Goal: Transaction & Acquisition: Book appointment/travel/reservation

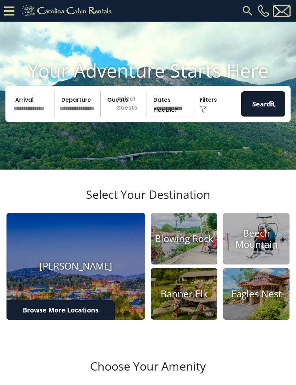
click at [254, 250] on h4 "Beech Mountain" at bounding box center [256, 239] width 66 height 22
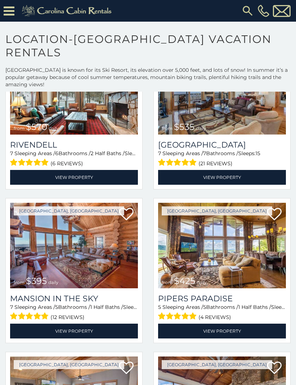
scroll to position [848, 0]
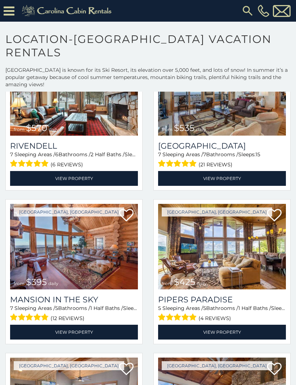
click at [187, 304] on h3 "Pipers Paradise" at bounding box center [222, 300] width 128 height 10
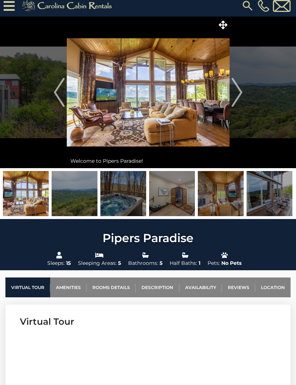
scroll to position [5, 0]
click at [240, 91] on img "Next" at bounding box center [236, 92] width 11 height 29
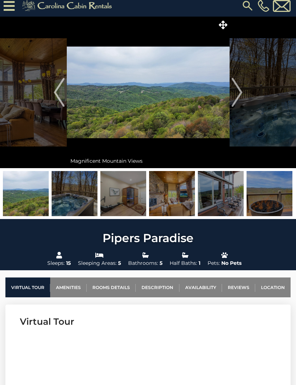
click at [243, 92] on button "Next" at bounding box center [236, 93] width 15 height 152
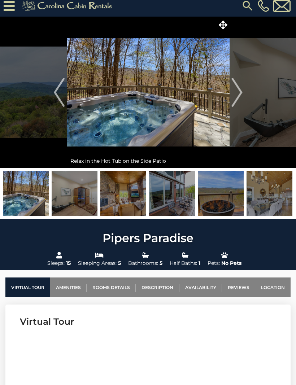
click at [242, 89] on img "Next" at bounding box center [236, 92] width 11 height 29
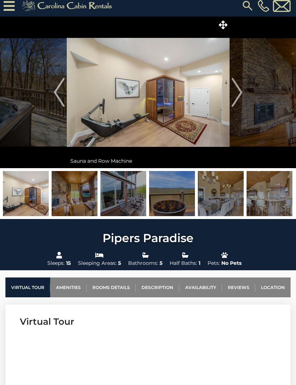
click at [241, 92] on img "Next" at bounding box center [236, 92] width 11 height 29
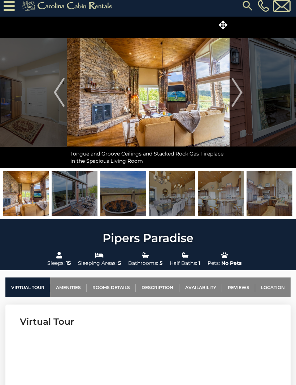
click at [241, 89] on img "Next" at bounding box center [236, 92] width 11 height 29
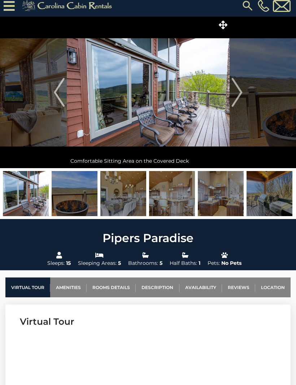
click at [239, 95] on img "Next" at bounding box center [236, 92] width 11 height 29
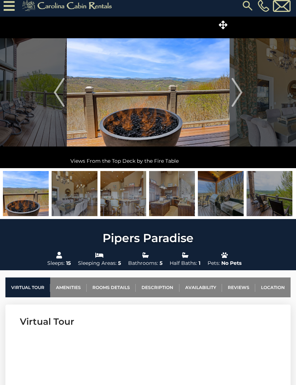
click at [238, 95] on img "Next" at bounding box center [236, 92] width 11 height 29
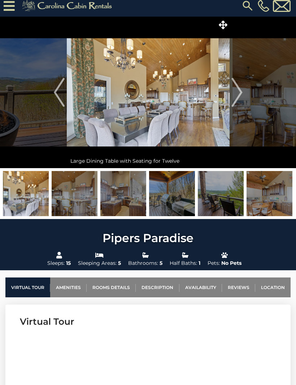
click at [54, 88] on img "Previous" at bounding box center [59, 92] width 11 height 29
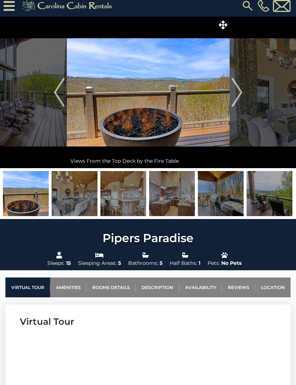
click at [60, 90] on img "Previous" at bounding box center [59, 92] width 11 height 29
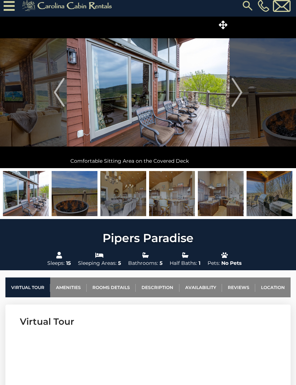
click at [61, 93] on img "Previous" at bounding box center [59, 92] width 11 height 29
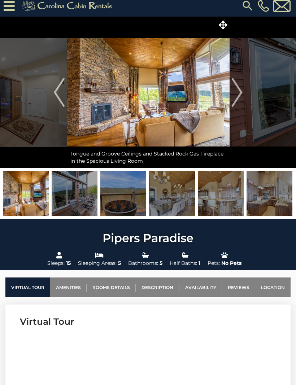
click at [55, 93] on img "Previous" at bounding box center [59, 92] width 11 height 29
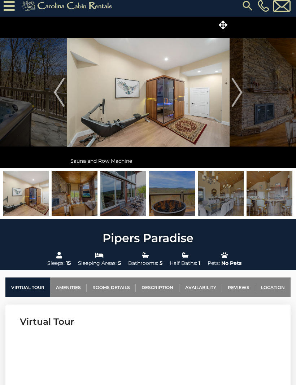
click at [59, 96] on img "Previous" at bounding box center [59, 92] width 11 height 29
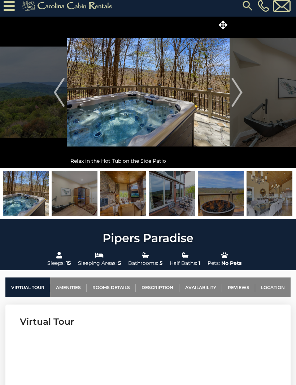
click at [53, 93] on button "Previous" at bounding box center [59, 93] width 15 height 152
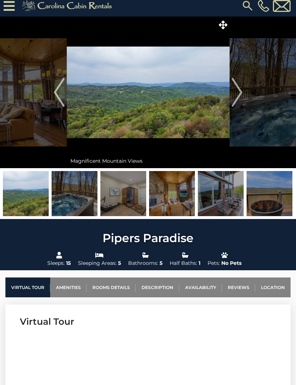
click at [53, 92] on button "Previous" at bounding box center [59, 93] width 15 height 152
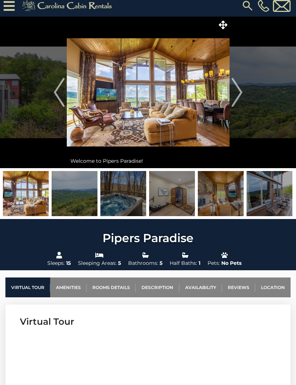
click at [242, 93] on button "Next" at bounding box center [236, 93] width 15 height 152
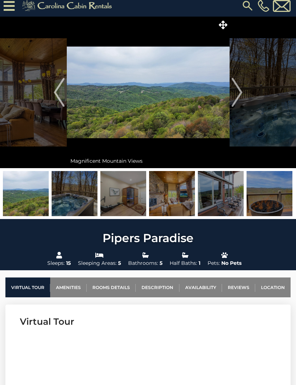
click at [242, 95] on img "Next" at bounding box center [236, 92] width 11 height 29
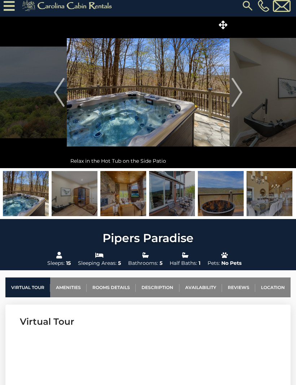
click at [242, 96] on button "Next" at bounding box center [236, 93] width 15 height 152
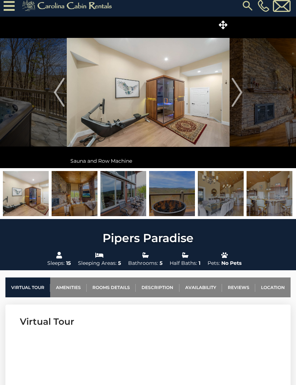
click at [241, 93] on img "Next" at bounding box center [236, 92] width 11 height 29
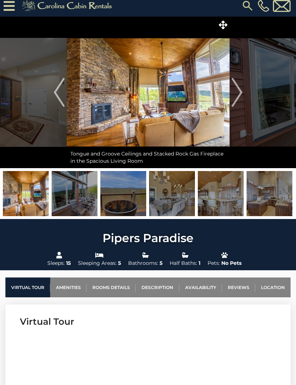
click at [59, 92] on img "Previous" at bounding box center [59, 92] width 11 height 29
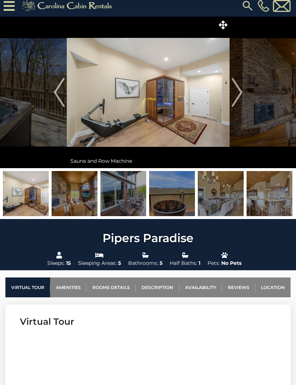
click at [54, 97] on img "Previous" at bounding box center [59, 92] width 11 height 29
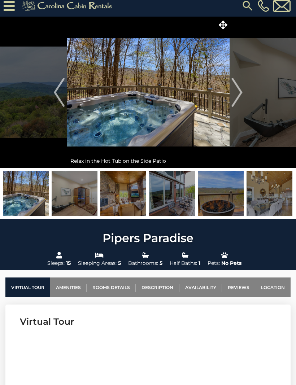
click at [59, 95] on img "Previous" at bounding box center [59, 92] width 11 height 29
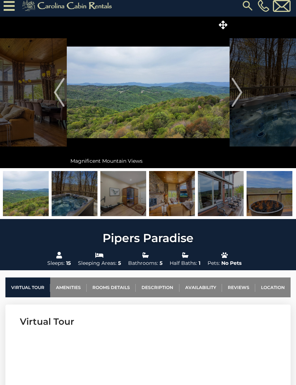
click at [59, 93] on img "Previous" at bounding box center [59, 92] width 11 height 29
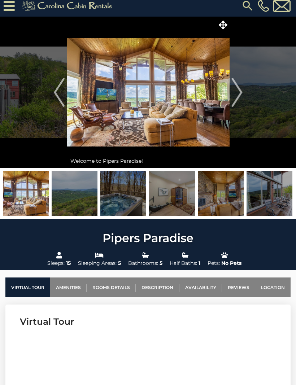
click at [241, 97] on img "Next" at bounding box center [236, 92] width 11 height 29
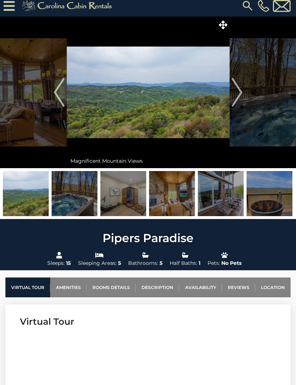
click at [243, 93] on button "Next" at bounding box center [236, 93] width 15 height 152
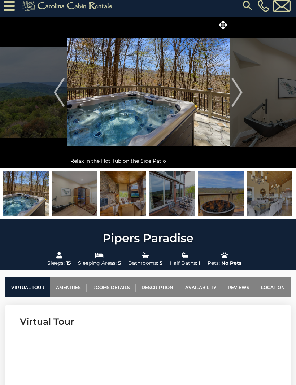
click at [243, 95] on button "Next" at bounding box center [236, 93] width 15 height 152
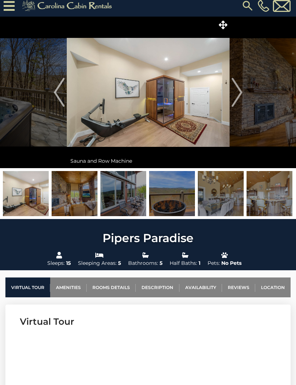
click at [242, 96] on img "Next" at bounding box center [236, 92] width 11 height 29
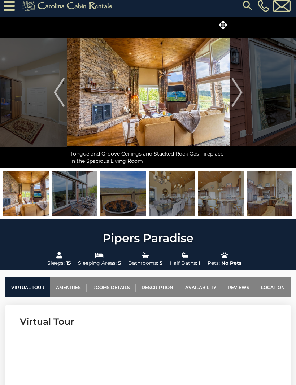
click at [242, 94] on img "Next" at bounding box center [236, 92] width 11 height 29
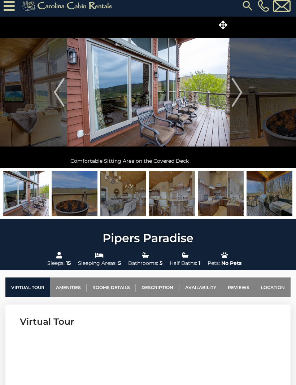
click at [244, 95] on button "Next" at bounding box center [236, 93] width 15 height 152
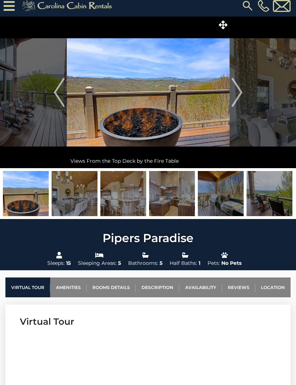
click at [241, 91] on img "Next" at bounding box center [236, 92] width 11 height 29
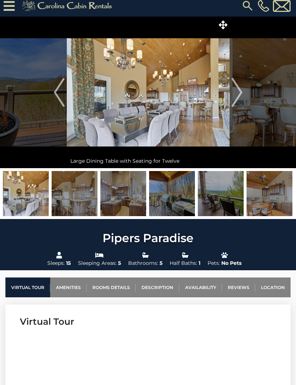
click at [242, 96] on img "Next" at bounding box center [236, 92] width 11 height 29
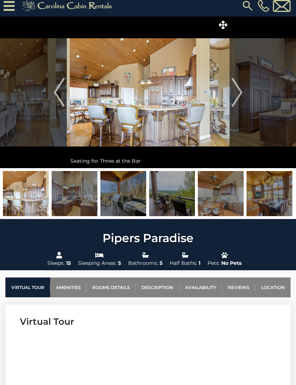
click at [240, 89] on img "Next" at bounding box center [236, 92] width 11 height 29
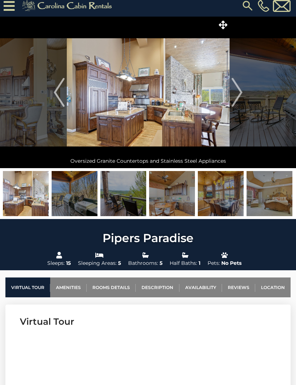
click at [241, 94] on img "Next" at bounding box center [236, 92] width 11 height 29
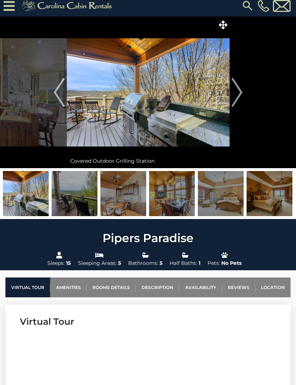
click at [240, 93] on img "Next" at bounding box center [236, 92] width 11 height 29
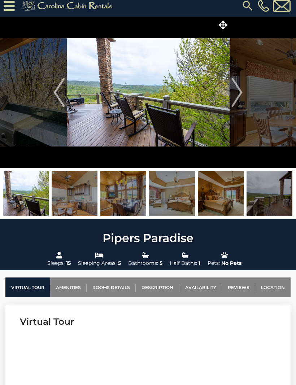
click at [241, 94] on img "Next" at bounding box center [236, 92] width 11 height 29
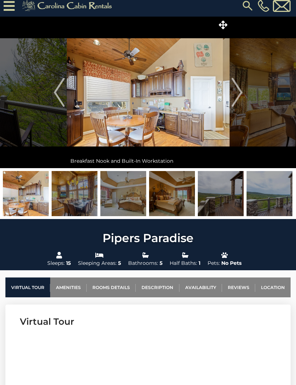
click at [241, 93] on img "Next" at bounding box center [236, 92] width 11 height 29
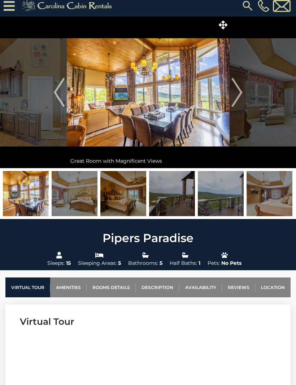
click at [240, 95] on img "Next" at bounding box center [236, 92] width 11 height 29
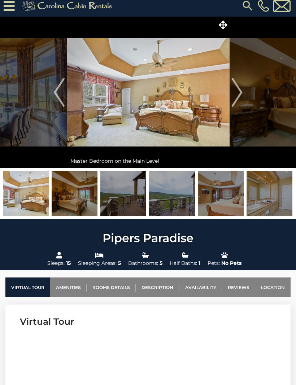
click at [239, 92] on img "Next" at bounding box center [236, 92] width 11 height 29
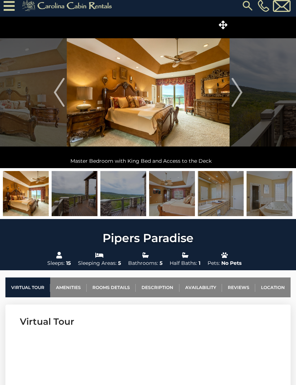
click at [238, 94] on img "Next" at bounding box center [236, 92] width 11 height 29
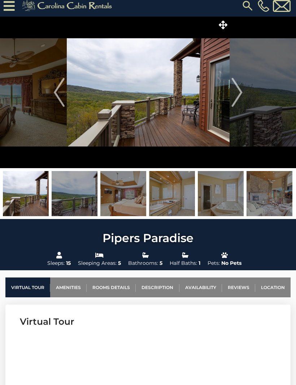
click at [241, 94] on img "Next" at bounding box center [236, 92] width 11 height 29
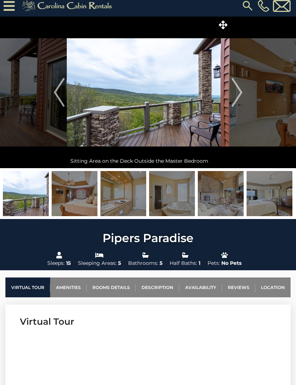
click at [239, 92] on img "Next" at bounding box center [236, 92] width 11 height 29
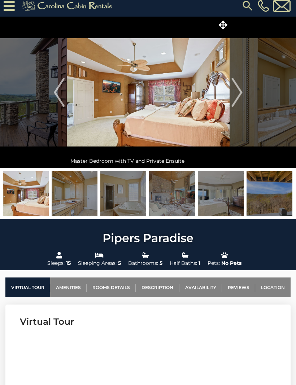
click at [240, 96] on img "Next" at bounding box center [236, 92] width 11 height 29
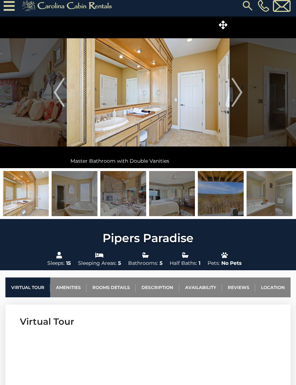
click at [241, 96] on img "Next" at bounding box center [236, 92] width 11 height 29
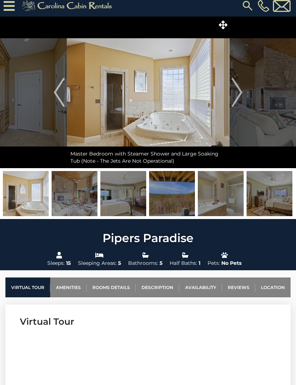
click at [242, 95] on img "Next" at bounding box center [236, 92] width 11 height 29
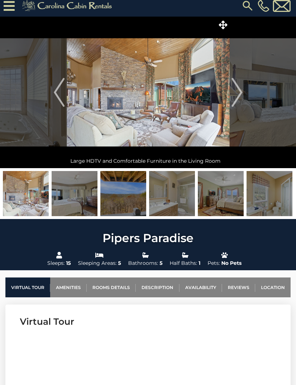
click at [60, 92] on img "Previous" at bounding box center [59, 92] width 11 height 29
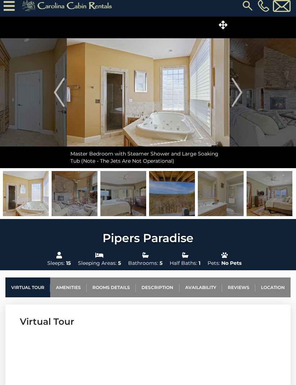
click at [240, 96] on img "Next" at bounding box center [236, 92] width 11 height 29
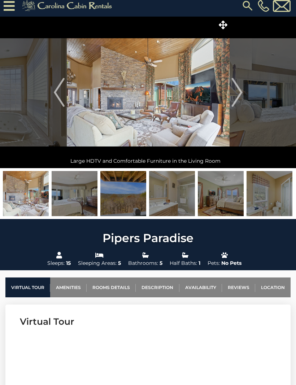
click at [239, 96] on img "Next" at bounding box center [236, 92] width 11 height 29
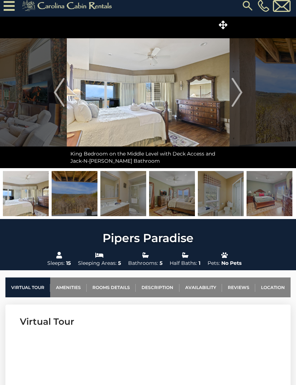
click at [242, 93] on img "Next" at bounding box center [236, 92] width 11 height 29
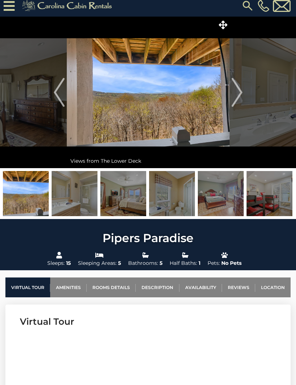
click at [237, 90] on img "Next" at bounding box center [236, 92] width 11 height 29
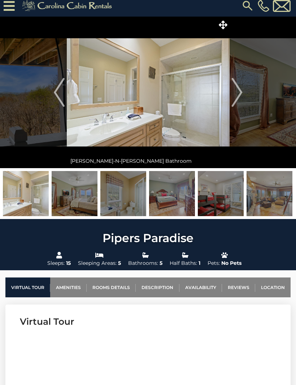
click at [244, 93] on button "Next" at bounding box center [236, 93] width 15 height 152
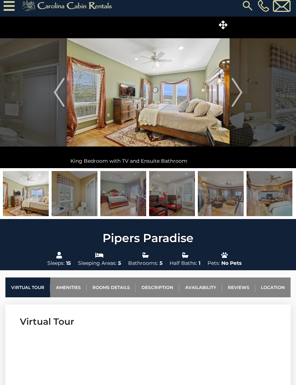
click at [241, 90] on img "Next" at bounding box center [236, 92] width 11 height 29
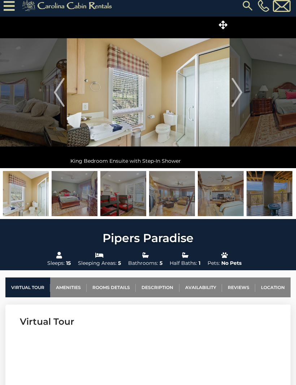
click at [240, 89] on img "Next" at bounding box center [236, 92] width 11 height 29
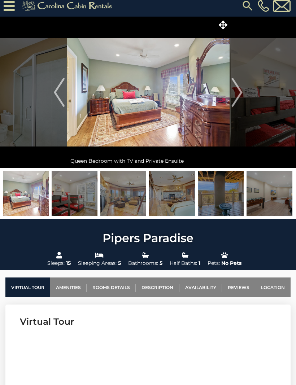
click at [241, 89] on img "Next" at bounding box center [236, 92] width 11 height 29
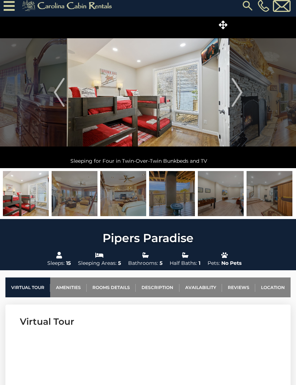
click at [58, 94] on img "Previous" at bounding box center [59, 92] width 11 height 29
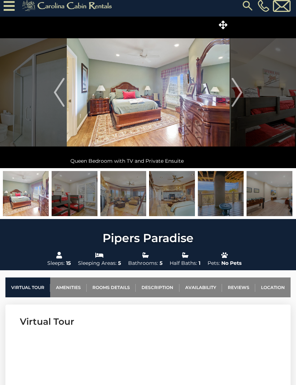
click at [60, 92] on img "Previous" at bounding box center [59, 92] width 11 height 29
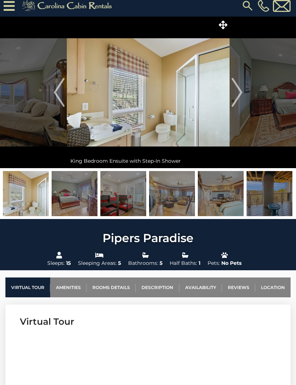
click at [244, 93] on button "Next" at bounding box center [236, 93] width 15 height 152
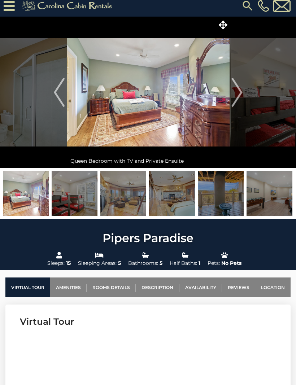
click at [239, 93] on img "Next" at bounding box center [236, 92] width 11 height 29
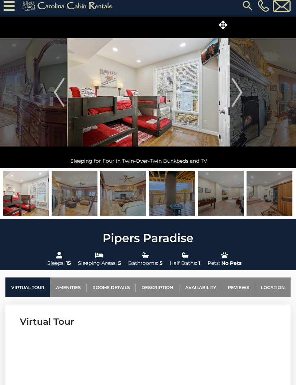
click at [239, 92] on img "Next" at bounding box center [236, 92] width 11 height 29
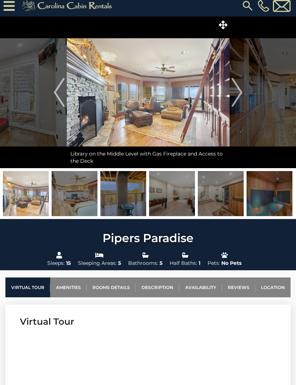
click at [241, 91] on img "Next" at bounding box center [236, 92] width 11 height 29
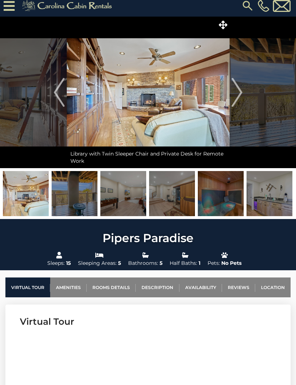
click at [241, 94] on img "Next" at bounding box center [236, 92] width 11 height 29
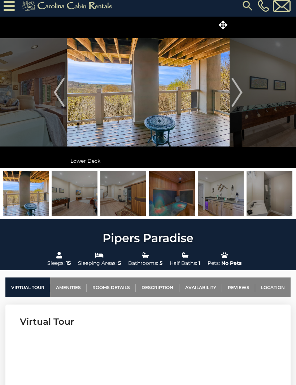
click at [240, 91] on img "Next" at bounding box center [236, 92] width 11 height 29
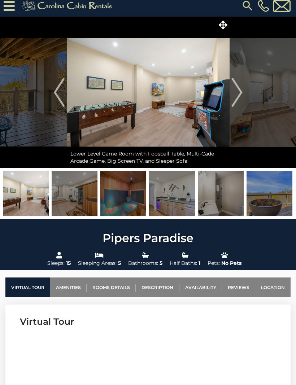
click at [240, 93] on img "Next" at bounding box center [236, 92] width 11 height 29
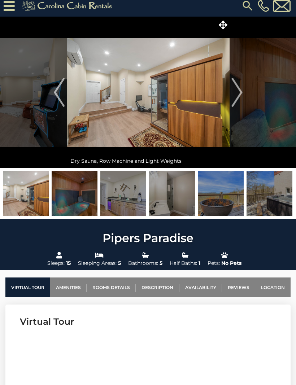
click at [241, 94] on img "Next" at bounding box center [236, 92] width 11 height 29
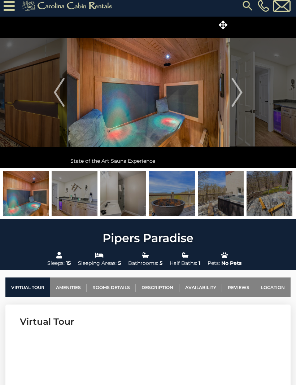
click at [239, 91] on img "Next" at bounding box center [236, 92] width 11 height 29
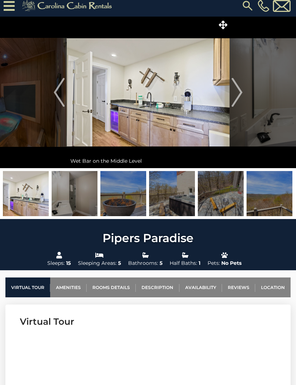
click at [240, 94] on img "Next" at bounding box center [236, 92] width 11 height 29
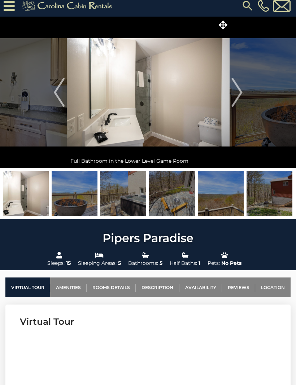
click at [240, 94] on img "Next" at bounding box center [236, 92] width 11 height 29
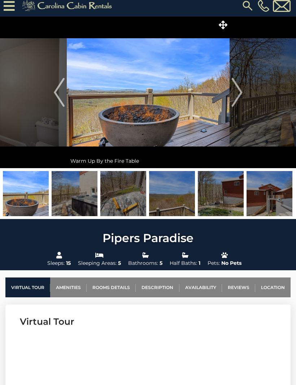
click at [240, 88] on img "Next" at bounding box center [236, 92] width 11 height 29
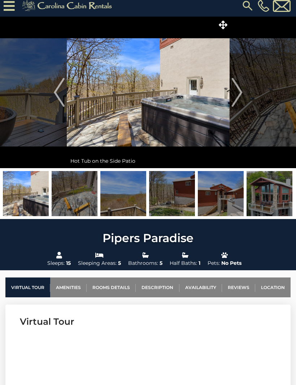
click at [241, 91] on img "Next" at bounding box center [236, 92] width 11 height 29
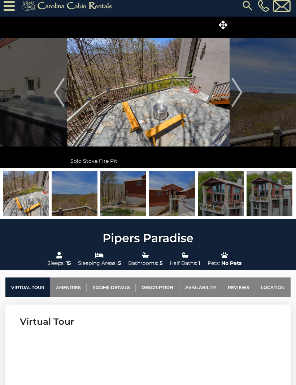
click at [241, 91] on img "Next" at bounding box center [236, 92] width 11 height 29
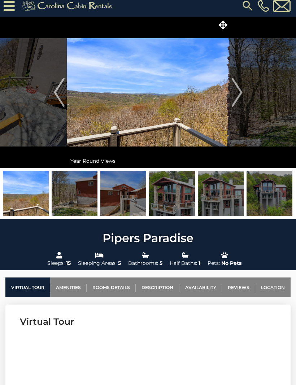
click at [240, 88] on img "Next" at bounding box center [236, 92] width 11 height 29
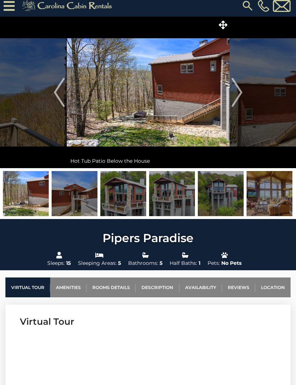
click at [242, 93] on img "Next" at bounding box center [236, 92] width 11 height 29
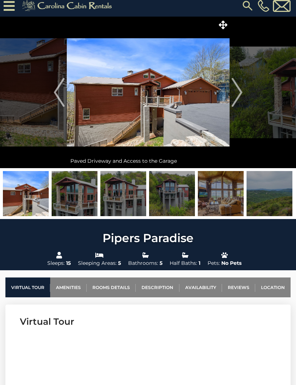
click at [242, 94] on img "Next" at bounding box center [236, 92] width 11 height 29
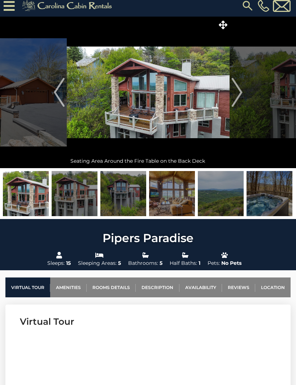
click at [241, 88] on img "Next" at bounding box center [236, 92] width 11 height 29
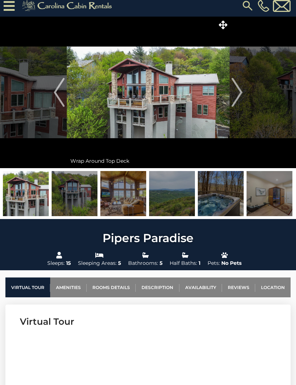
click at [240, 89] on img "Next" at bounding box center [236, 92] width 11 height 29
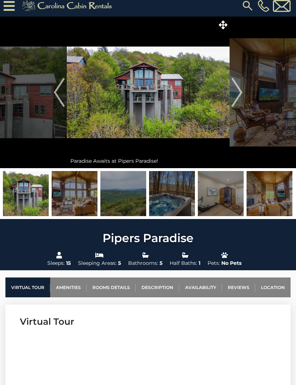
click at [240, 92] on img "Next" at bounding box center [236, 92] width 11 height 29
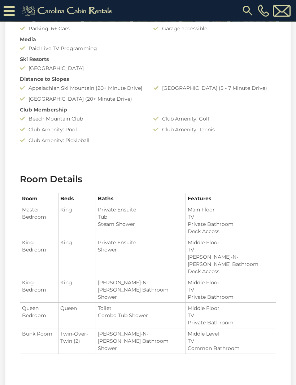
scroll to position [795, 0]
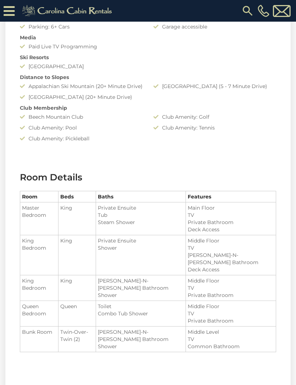
click at [172, 355] on section "Room Details Room Beds Baths Features Master Bedroom King" at bounding box center [147, 267] width 285 height 214
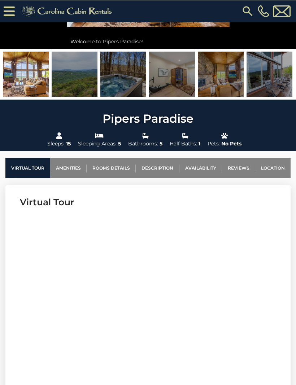
scroll to position [139, 0]
